Goal: Find contact information: Find contact information

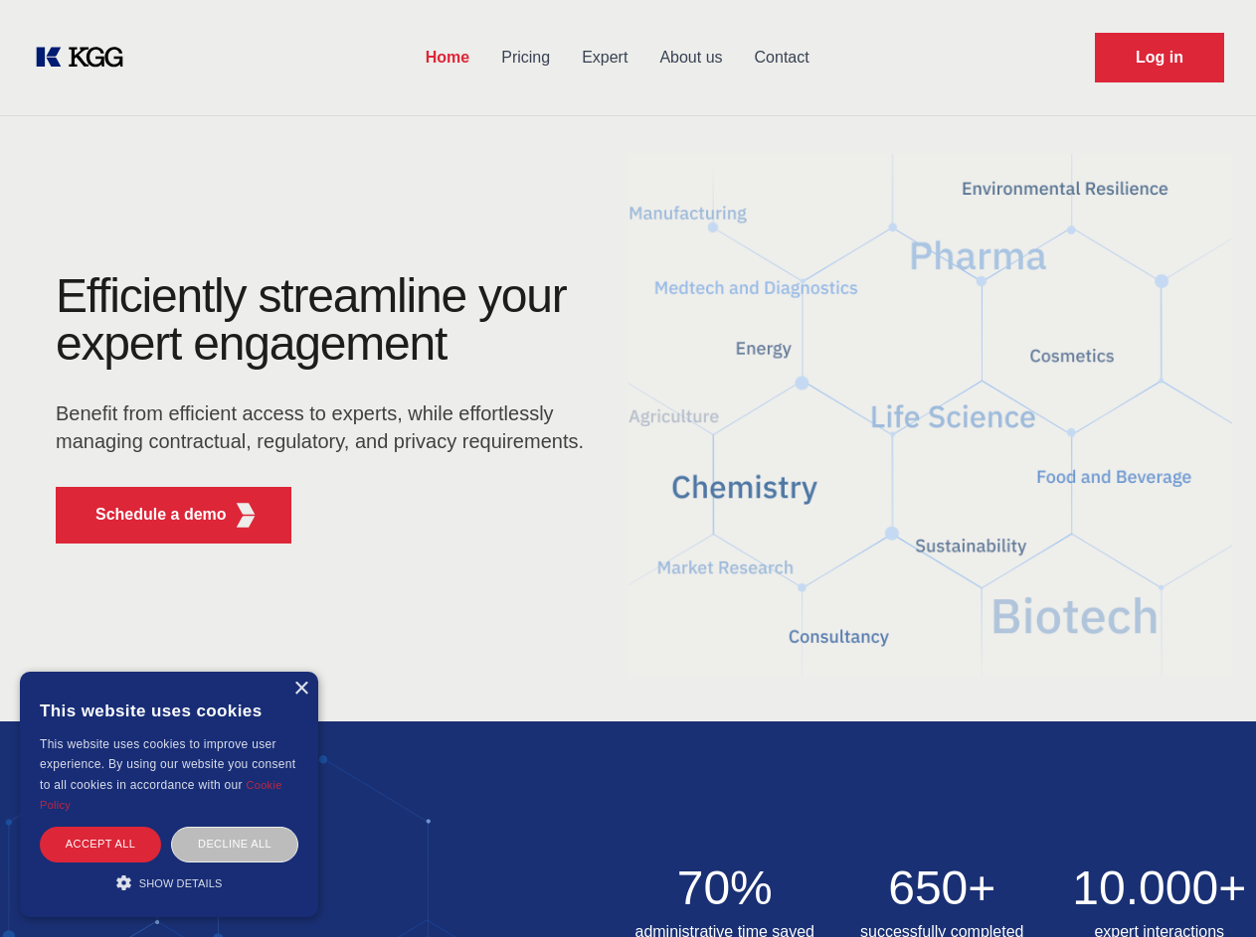
click at [627, 468] on div "Efficiently streamline your expert engagement Benefit from efficient access to …" at bounding box center [326, 415] width 604 height 287
click at [149, 515] on p "Schedule a demo" at bounding box center [160, 515] width 131 height 24
click at [300, 689] on div "× This website uses cookies This website uses cookies to improve user experienc…" at bounding box center [169, 795] width 298 height 246
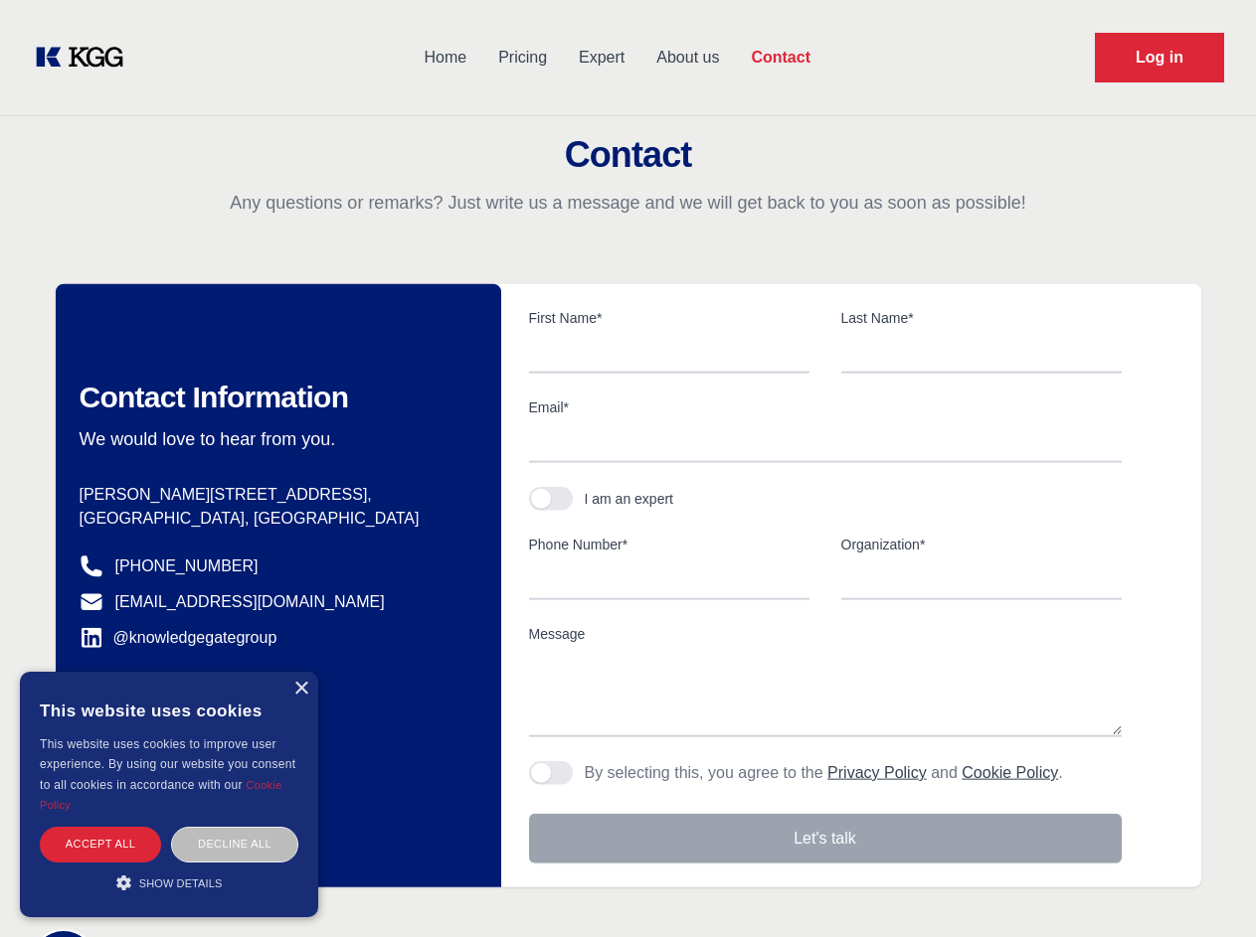
click at [100, 844] on div "Accept all" at bounding box center [100, 844] width 121 height 35
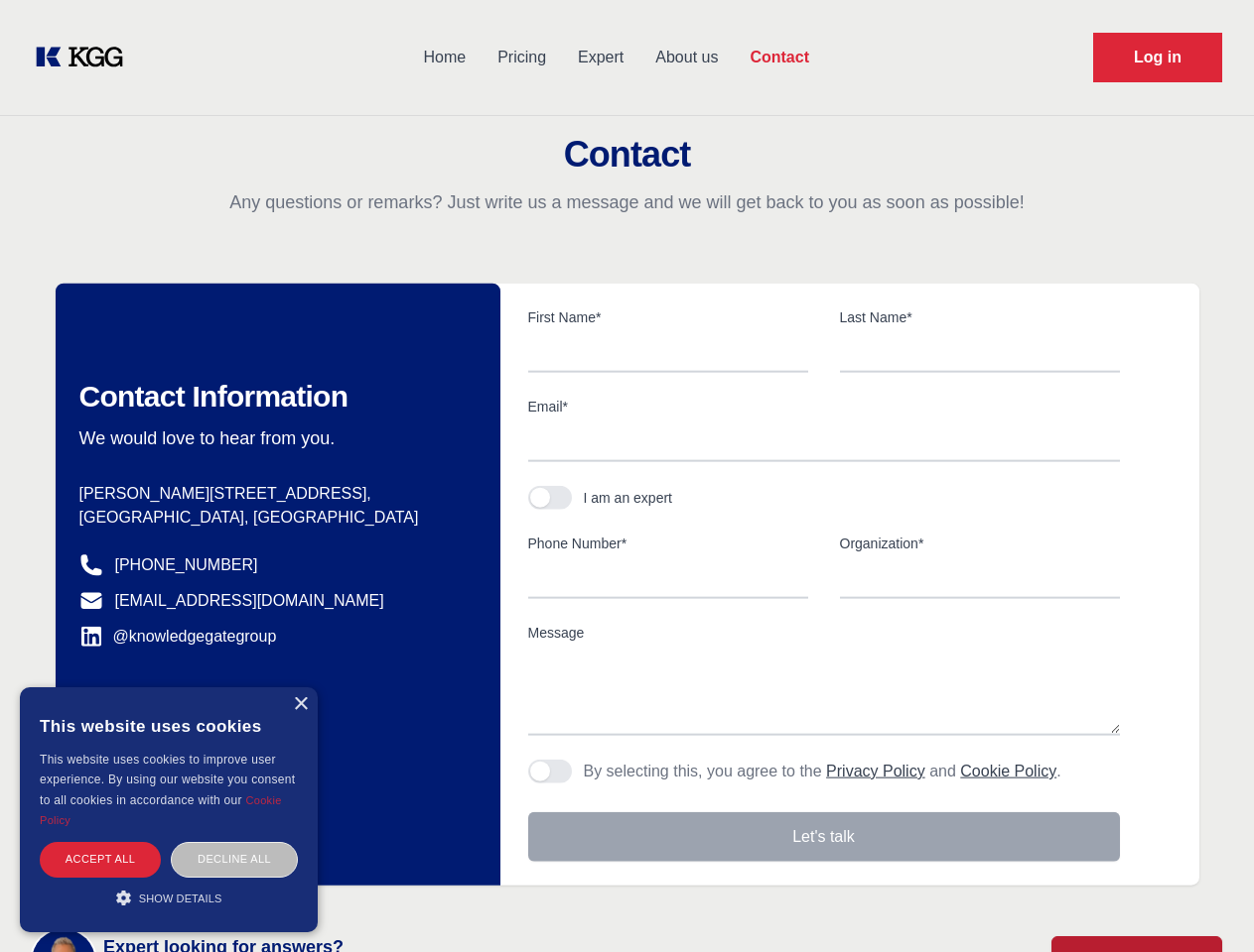
click at [235, 842] on div "Decline all" at bounding box center [234, 859] width 127 height 35
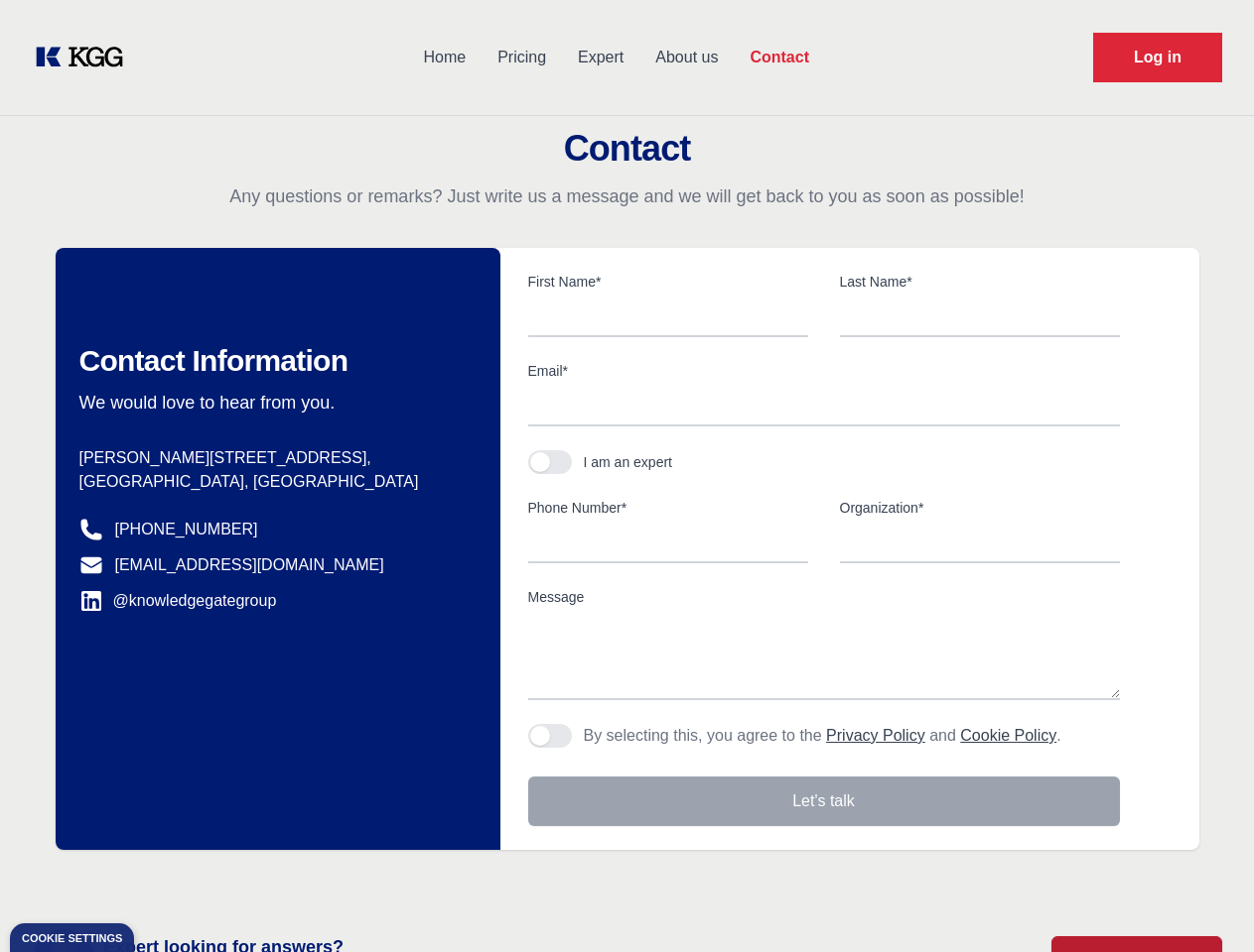
click at [169, 881] on main "Contact Any questions or remarks? Just write us a message and we will get back …" at bounding box center [627, 516] width 1254 height 1033
